Goal: Navigation & Orientation: Find specific page/section

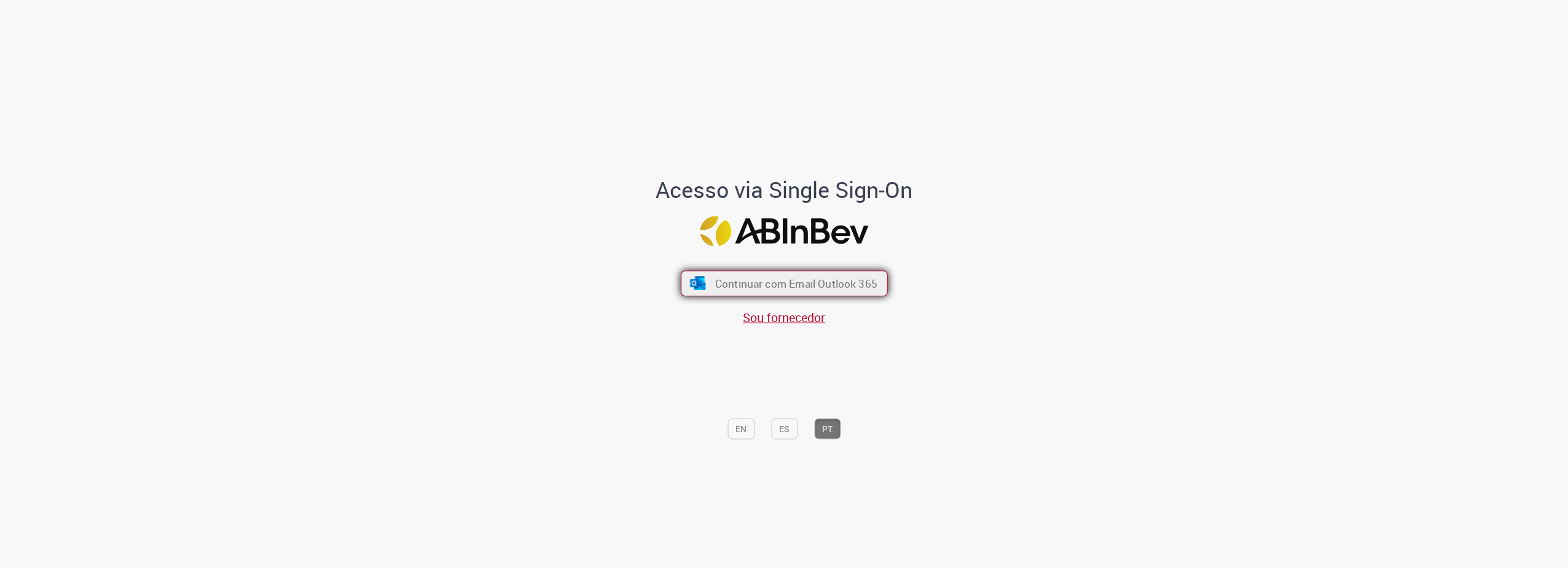
click at [806, 282] on span "Continuar com Email Outlook 365" at bounding box center [795, 283] width 162 height 14
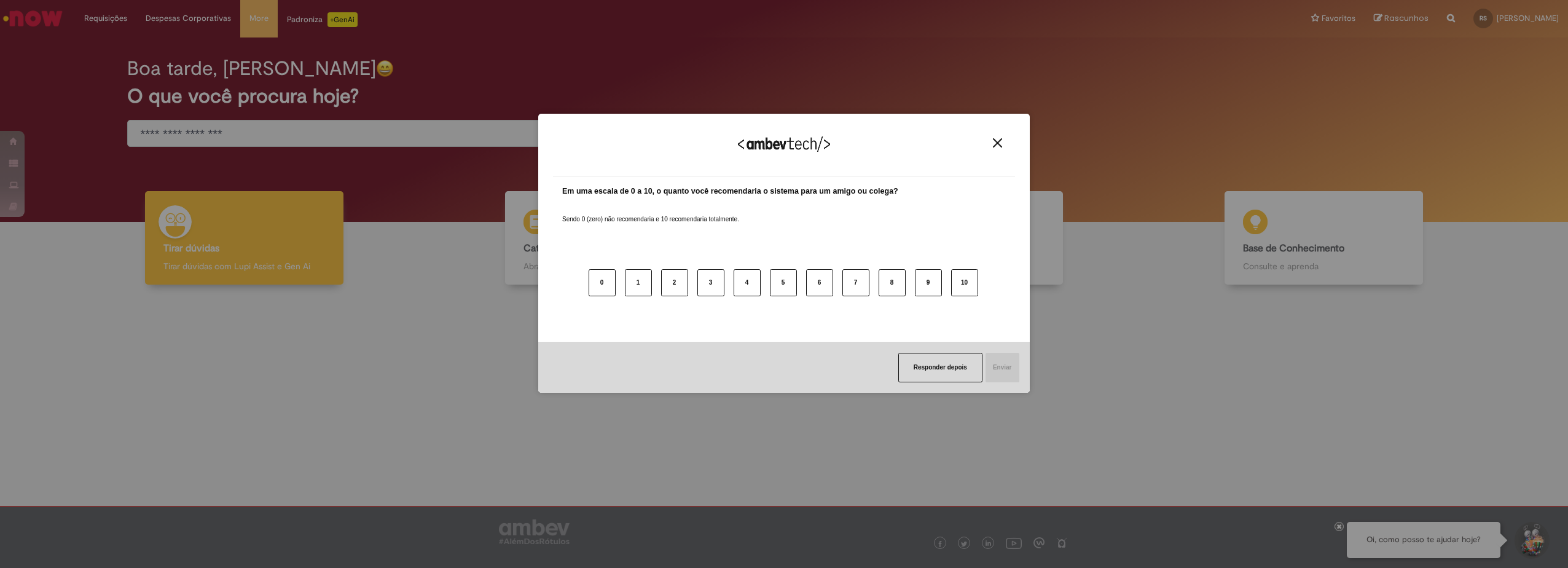
click at [999, 140] on img "Close" at bounding box center [997, 143] width 10 height 10
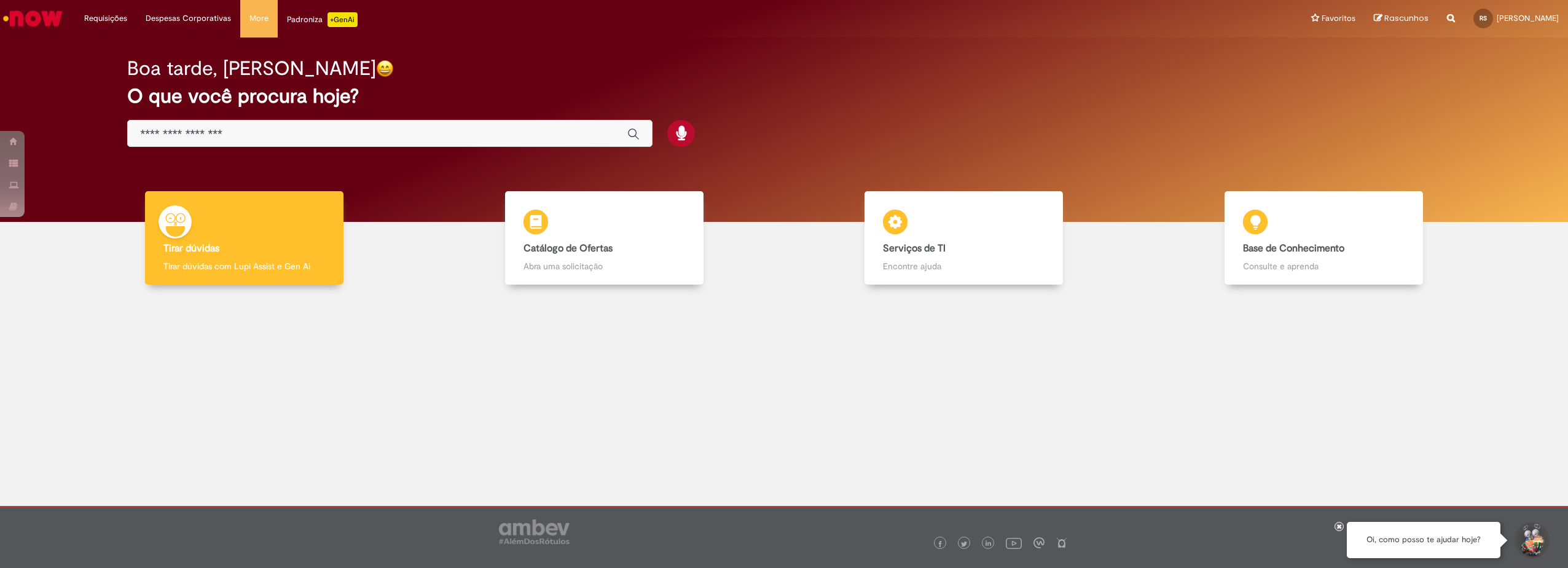
click at [1063, 363] on div at bounding box center [784, 390] width 1550 height 193
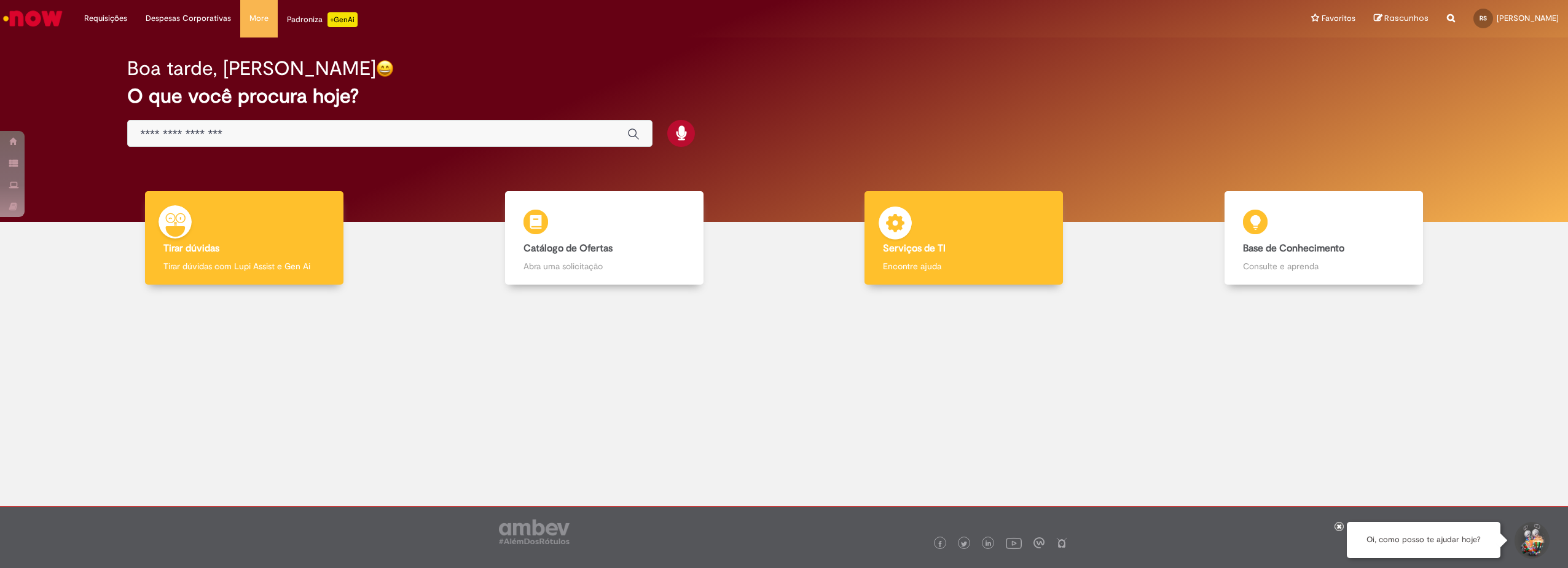
click at [937, 249] on b "Serviços de TI" at bounding box center [914, 248] width 62 height 12
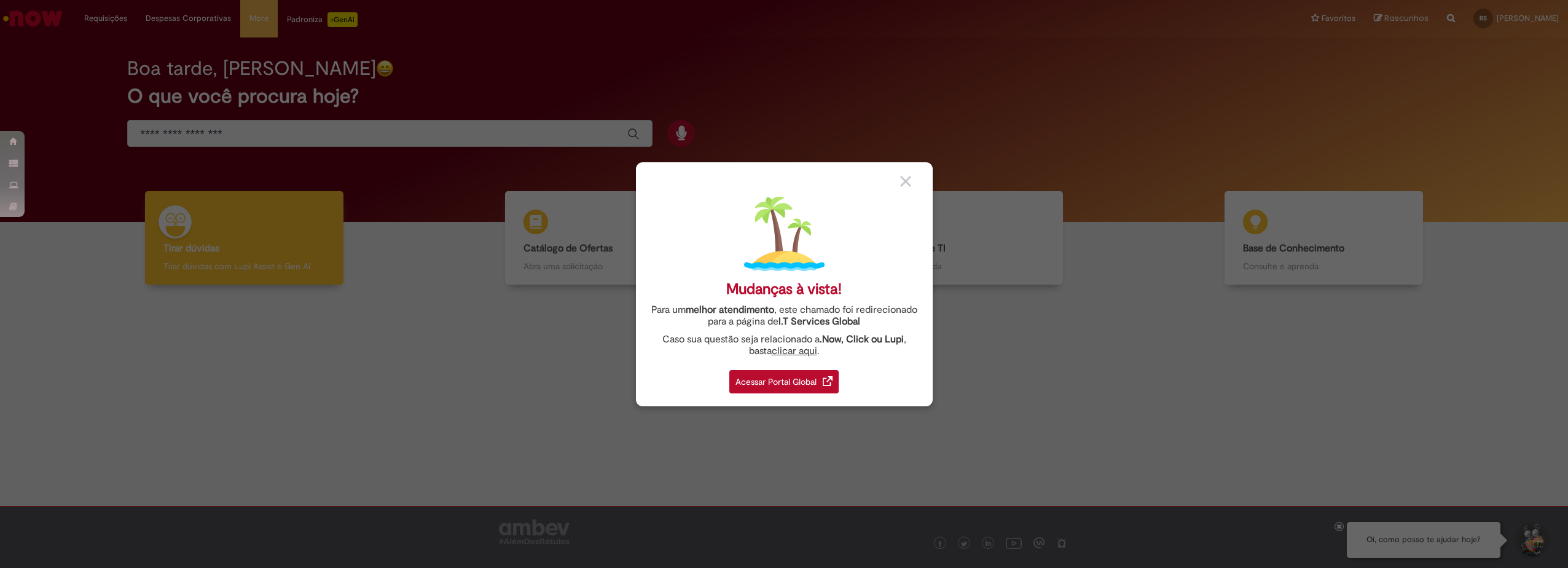
click at [824, 373] on div "Acessar Portal Global" at bounding box center [784, 381] width 110 height 24
